Goal: Task Accomplishment & Management: Use online tool/utility

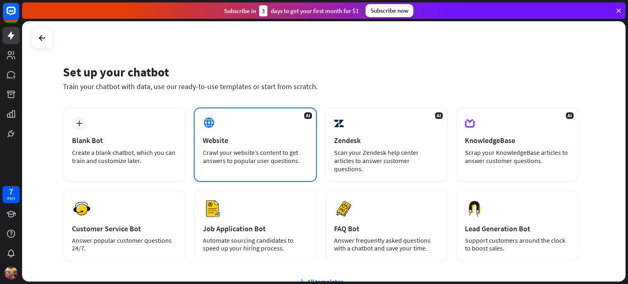
scroll to position [41, 0]
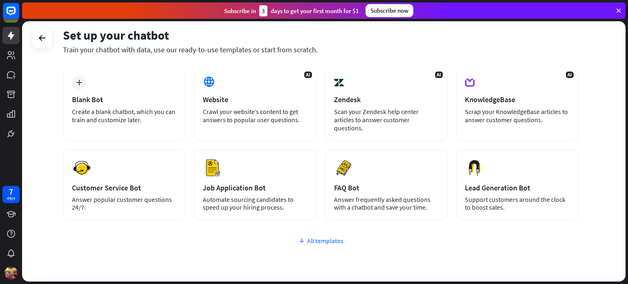
click at [317, 237] on div "All templates" at bounding box center [321, 241] width 516 height 8
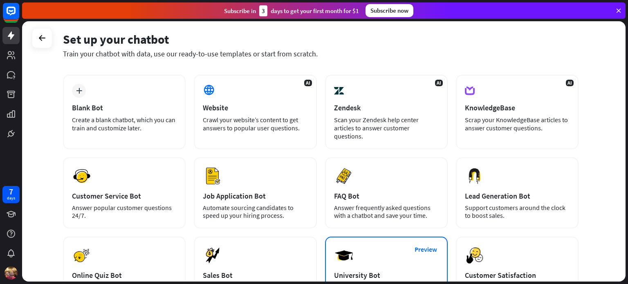
scroll to position [22, 0]
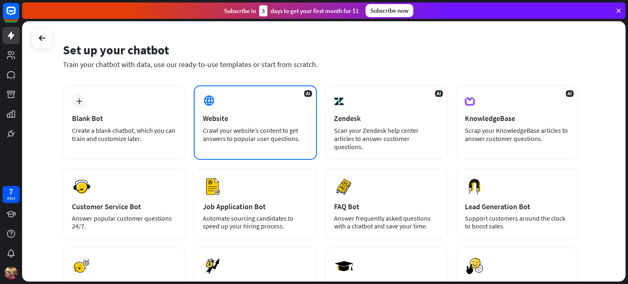
click at [264, 135] on div "Crawl your website’s content to get answers to popular user questions." at bounding box center [255, 134] width 105 height 16
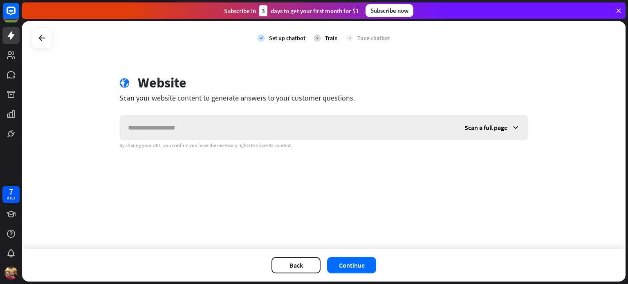
click at [273, 128] on input "text" at bounding box center [288, 127] width 337 height 25
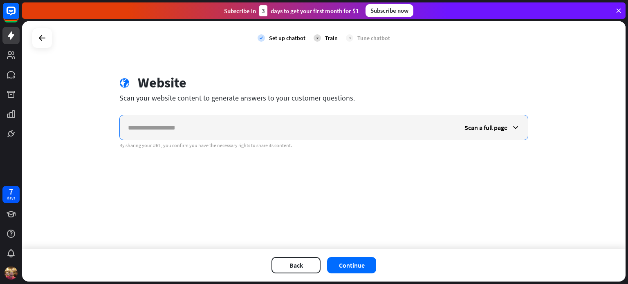
paste input "**********"
type input "**********"
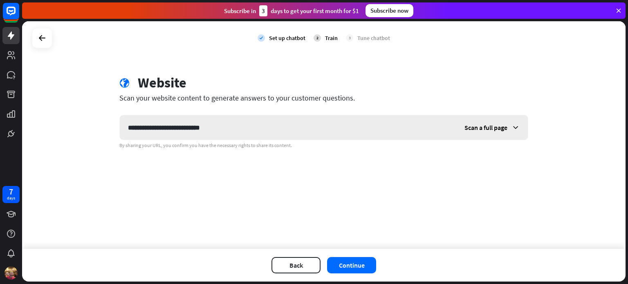
click at [491, 128] on span "Scan a full page" at bounding box center [486, 127] width 43 height 8
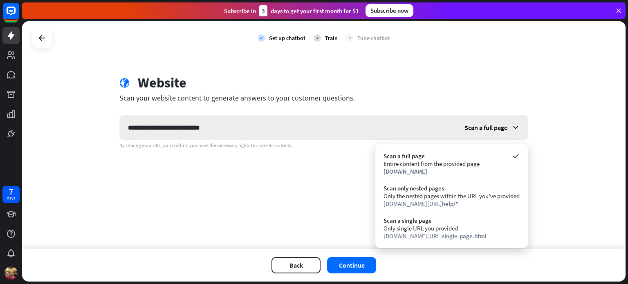
click at [491, 128] on span "Scan a full page" at bounding box center [486, 127] width 43 height 8
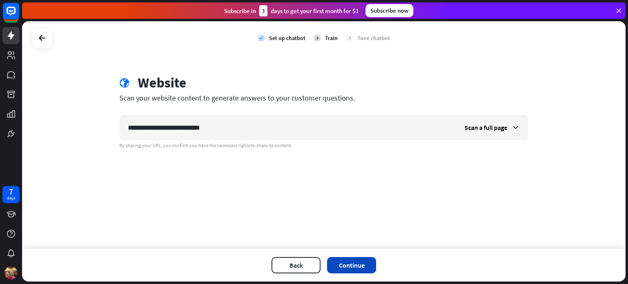
click at [366, 263] on button "Continue" at bounding box center [351, 265] width 49 height 16
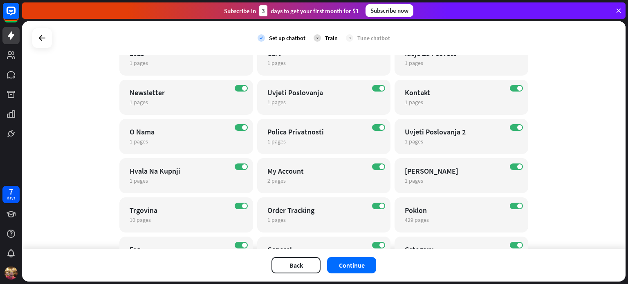
scroll to position [92, 0]
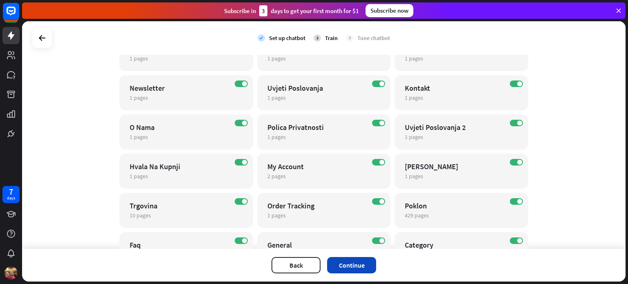
click at [357, 267] on button "Continue" at bounding box center [351, 265] width 49 height 16
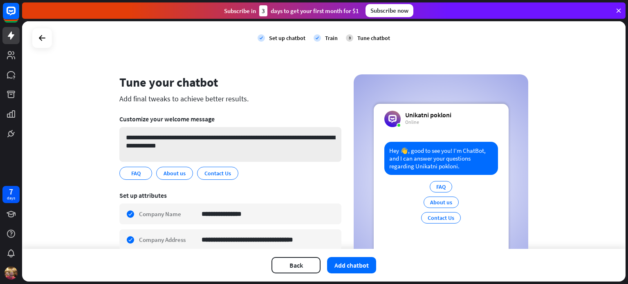
scroll to position [41, 0]
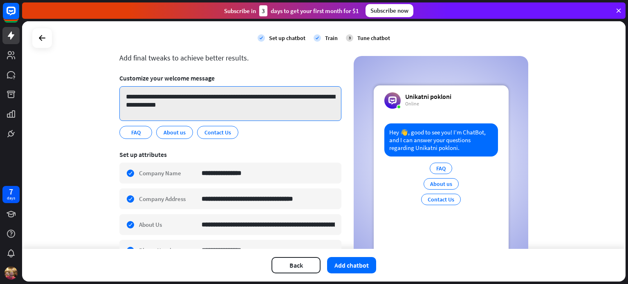
click at [221, 103] on textarea "**********" at bounding box center [230, 103] width 222 height 35
drag, startPoint x: 221, startPoint y: 103, endPoint x: 85, endPoint y: 86, distance: 136.4
click at [85, 86] on div "**********" at bounding box center [324, 135] width 604 height 228
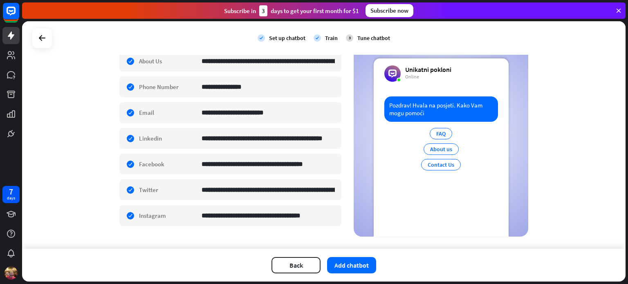
scroll to position [214, 0]
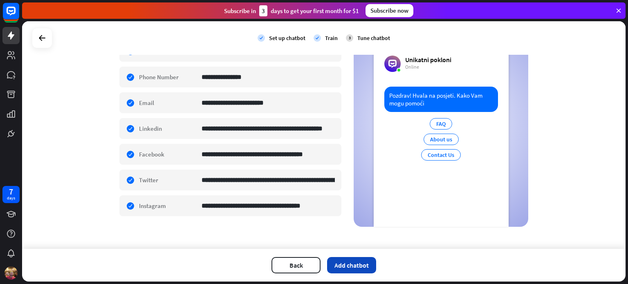
type textarea "**********"
click at [356, 264] on button "Add chatbot" at bounding box center [351, 265] width 49 height 16
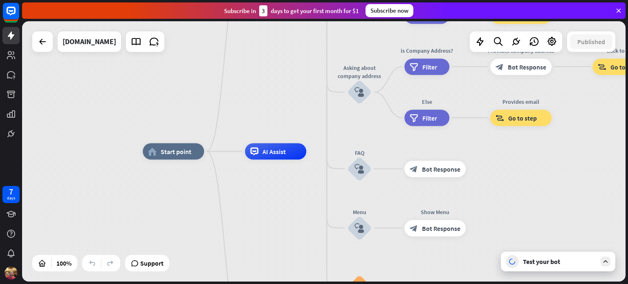
click at [604, 262] on icon at bounding box center [605, 261] width 7 height 7
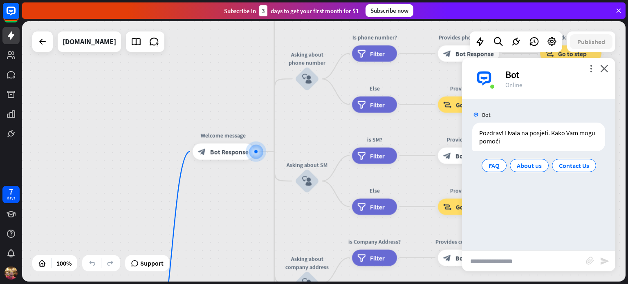
click at [505, 262] on input "text" at bounding box center [524, 261] width 124 height 20
type input "**********"
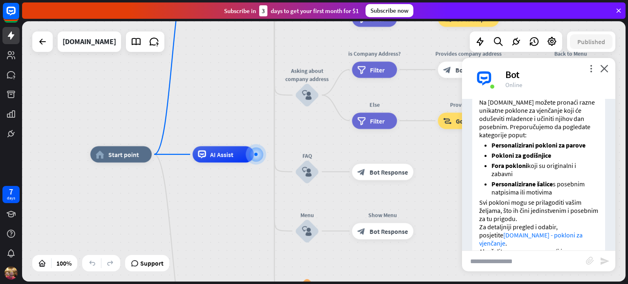
scroll to position [159, 0]
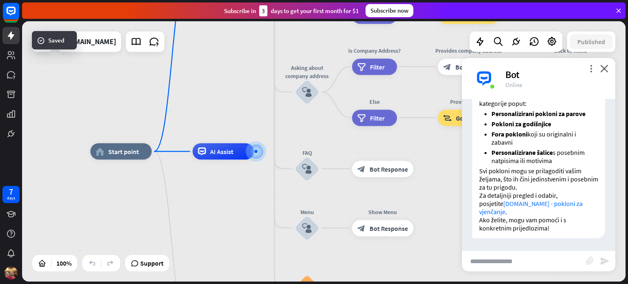
click at [551, 168] on p "Svi pokloni mogu se prilagoditi vašim željama, što ih čini jedinstvenim i poseb…" at bounding box center [538, 179] width 119 height 25
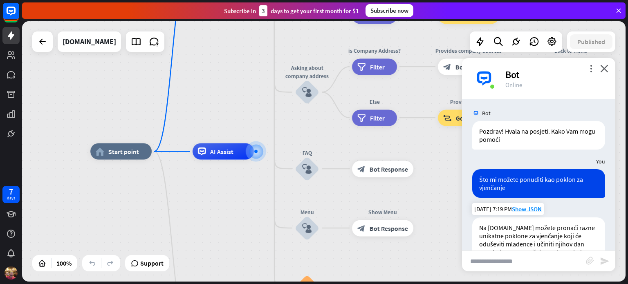
scroll to position [0, 0]
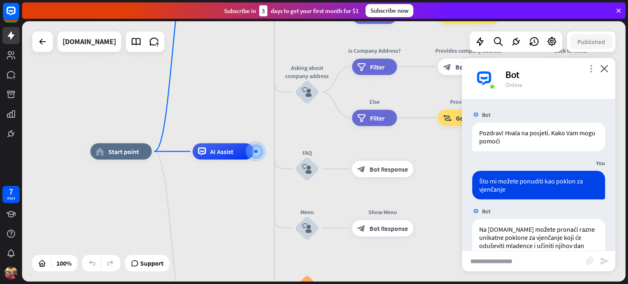
click at [589, 71] on icon "more_vert" at bounding box center [591, 69] width 8 height 8
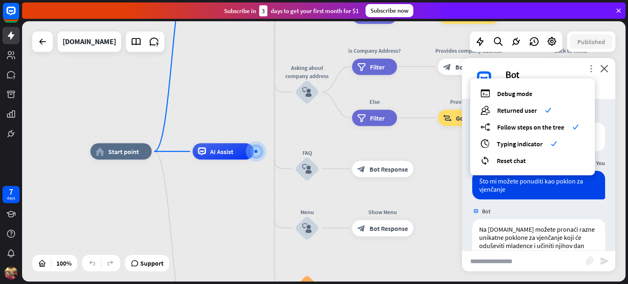
click at [588, 72] on icon "more_vert" at bounding box center [591, 69] width 8 height 8
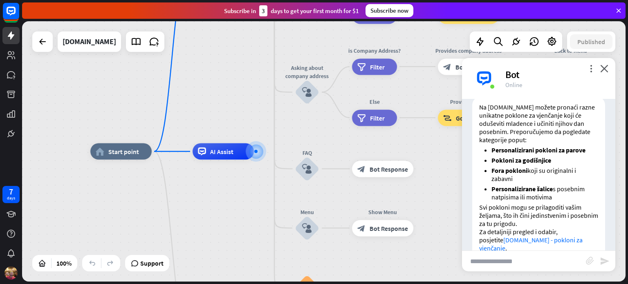
scroll to position [123, 0]
click at [552, 176] on li "Fora pokloni koji su originalni i zabavni" at bounding box center [545, 174] width 107 height 16
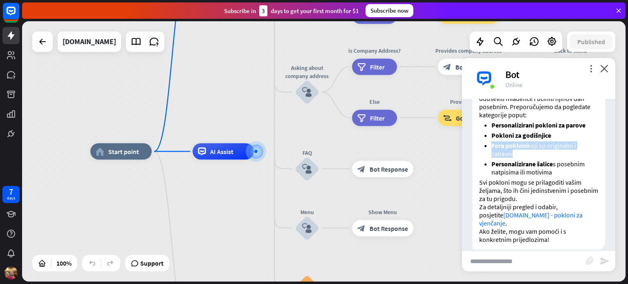
scroll to position [158, 0]
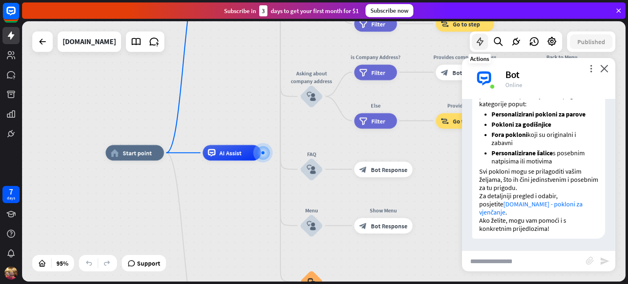
click at [476, 47] on icon at bounding box center [480, 41] width 11 height 11
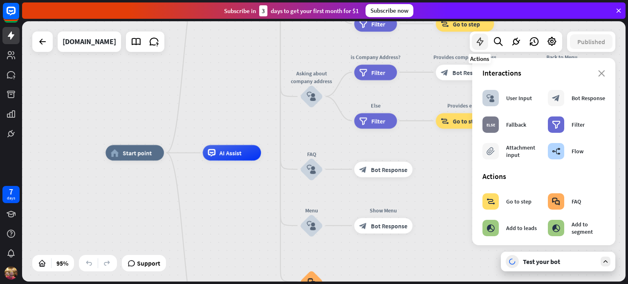
click at [477, 47] on icon at bounding box center [480, 41] width 11 height 11
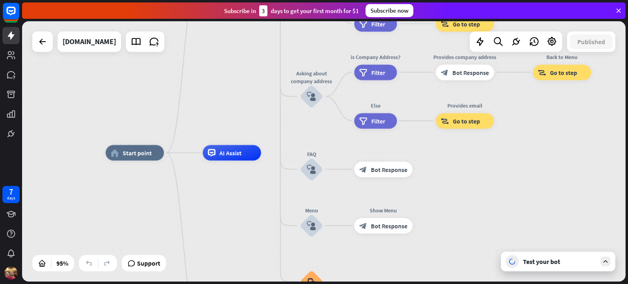
click at [506, 166] on div "home_2 Start point Welcome message block_bot_response Bot Response About us blo…" at bounding box center [392, 276] width 573 height 247
